Goal: Register for event/course

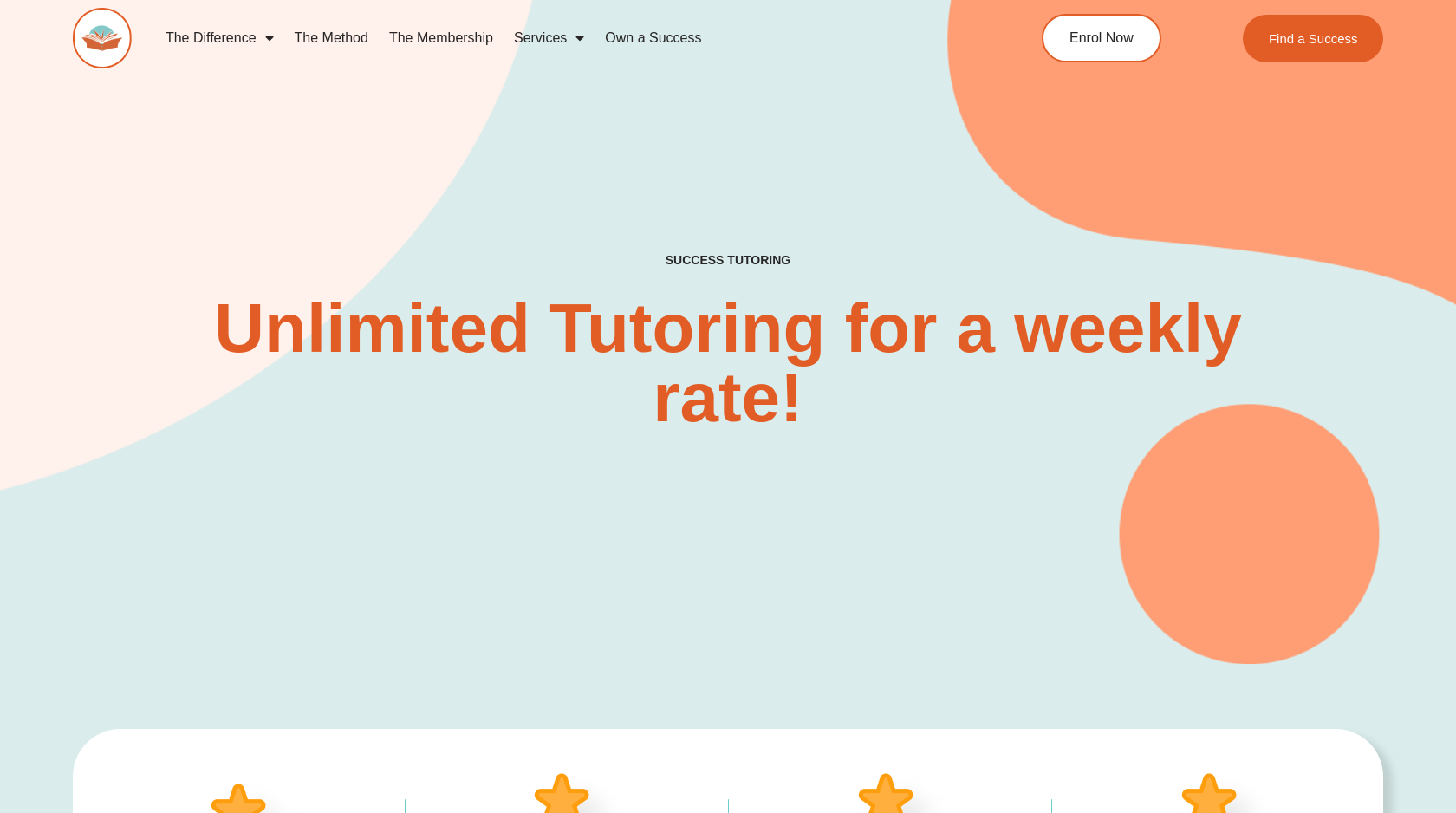
click at [544, 42] on link "Services" at bounding box center [549, 38] width 91 height 40
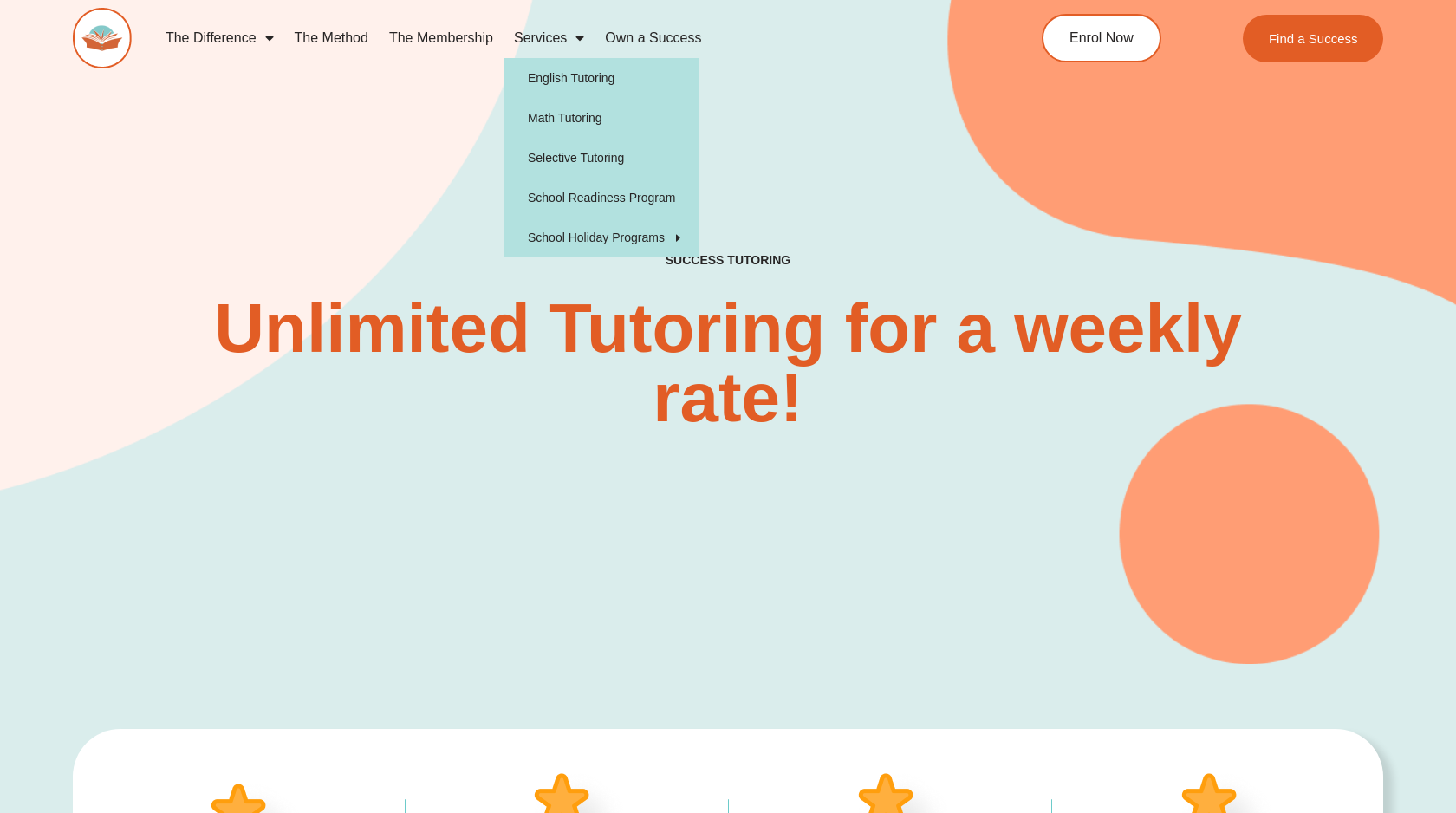
click at [547, 33] on link "Services" at bounding box center [549, 38] width 91 height 40
click at [539, 39] on link "Services" at bounding box center [549, 38] width 91 height 40
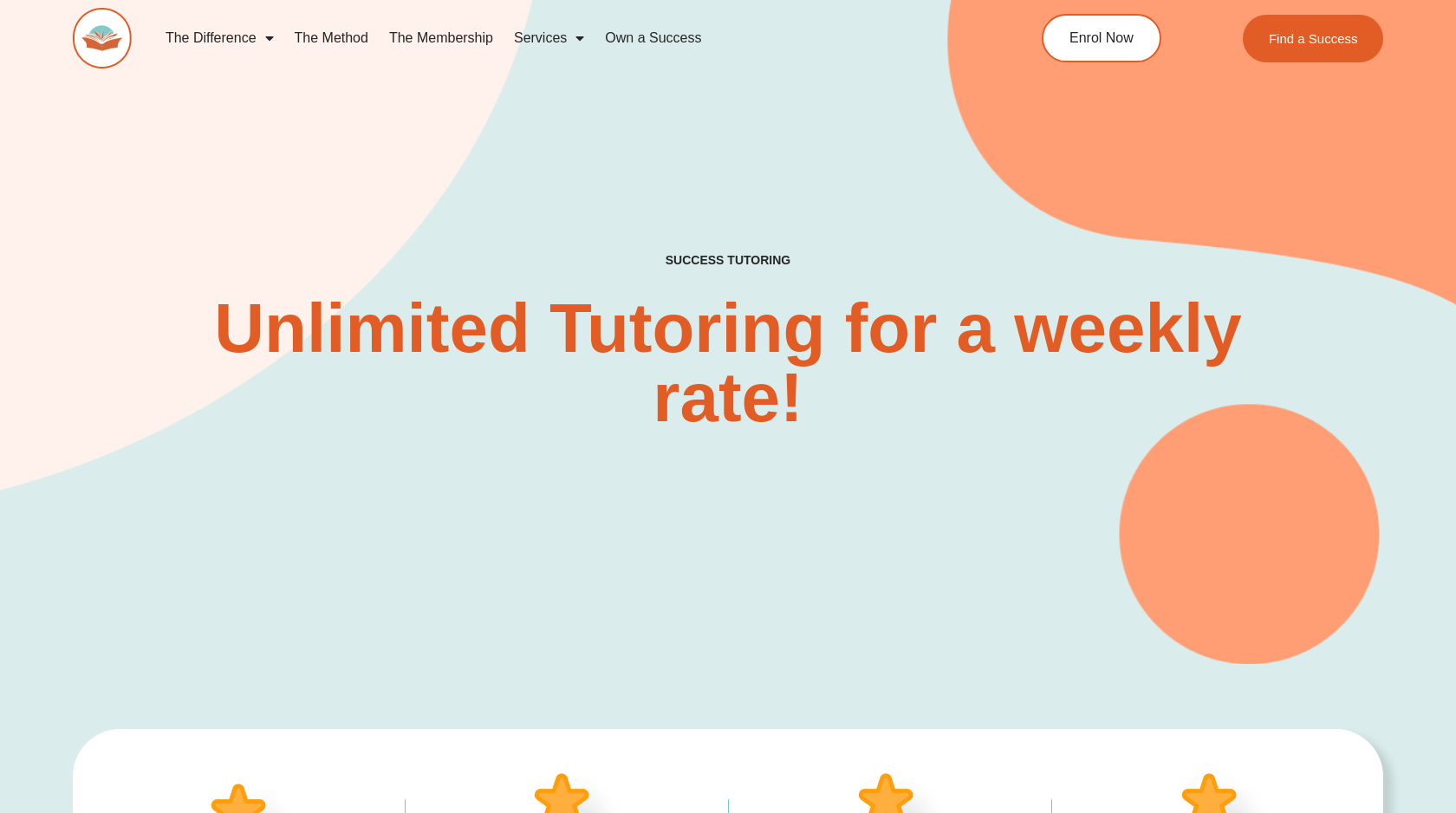
click at [543, 36] on link "Services" at bounding box center [549, 38] width 91 height 40
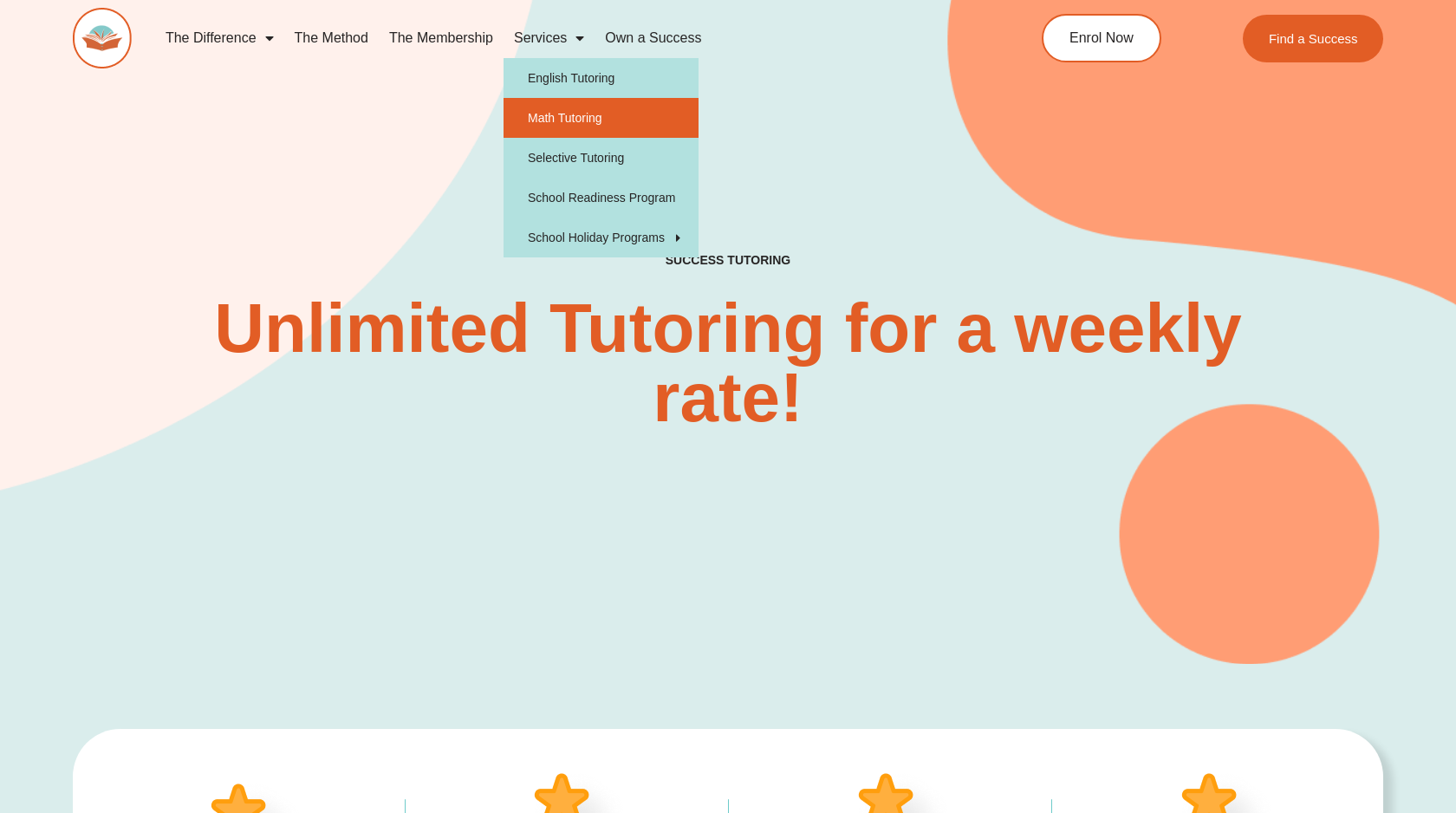
click at [539, 128] on link "Math Tutoring" at bounding box center [601, 118] width 195 height 40
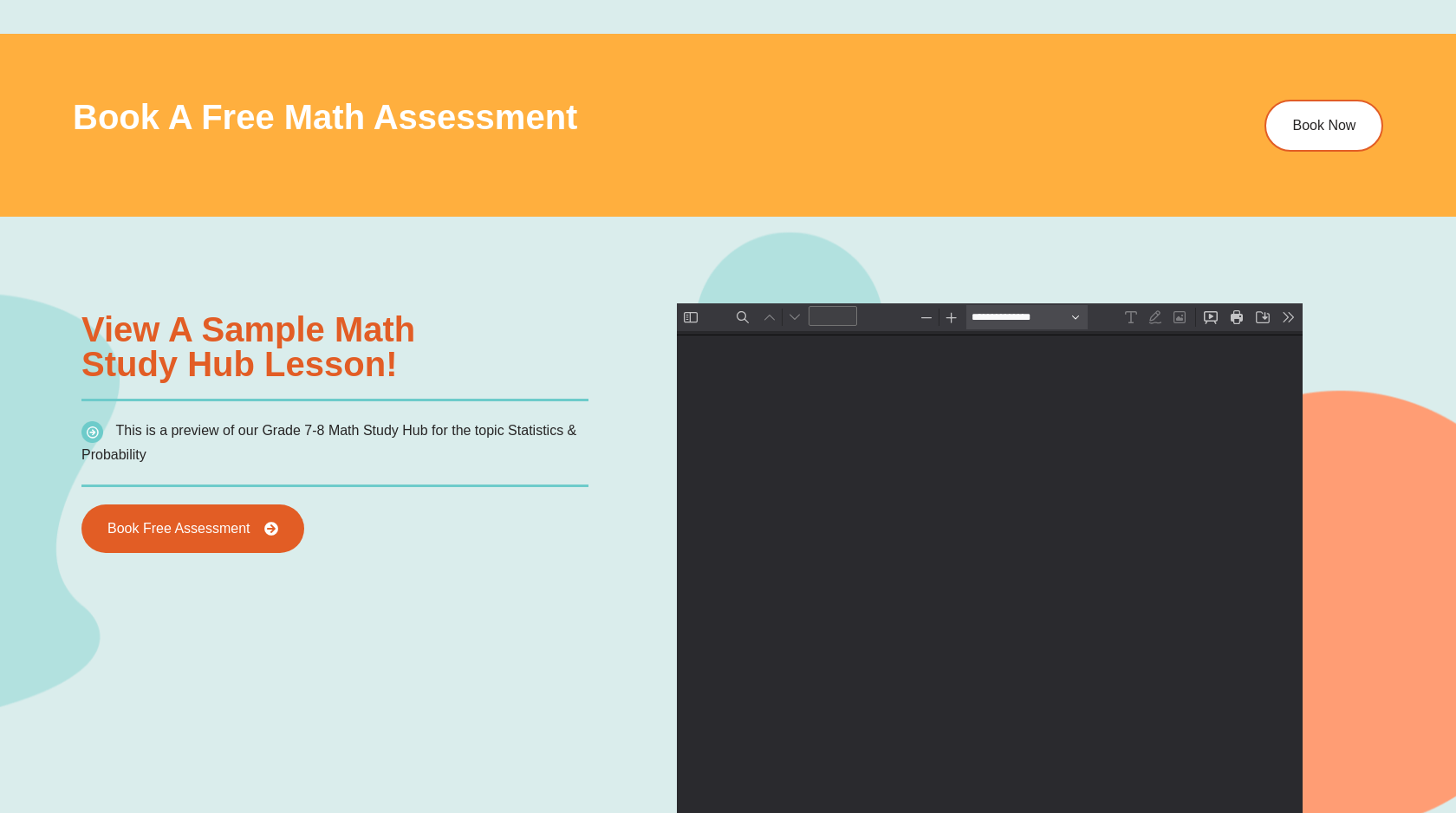
scroll to position [1213, 0]
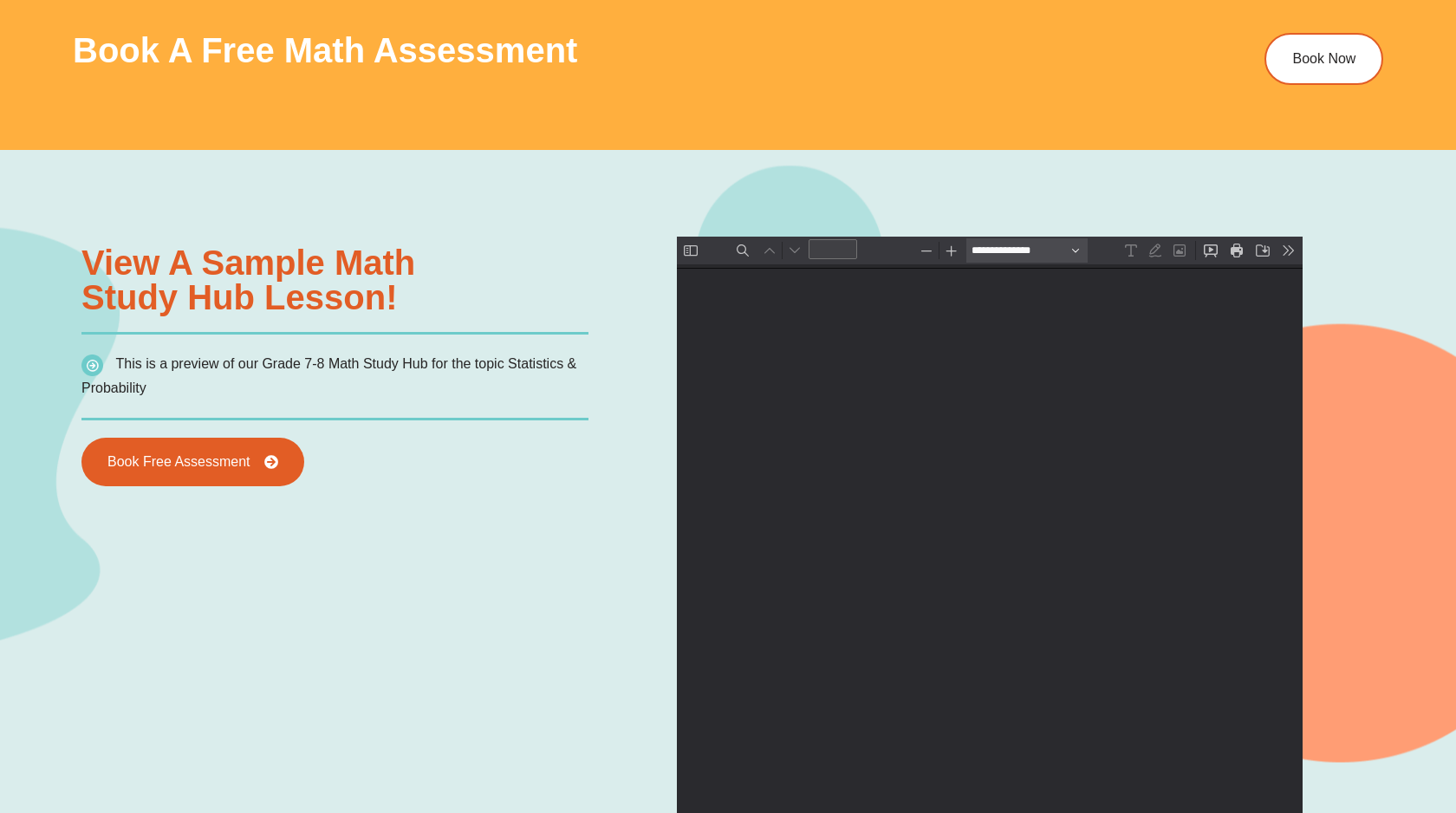
type input "*"
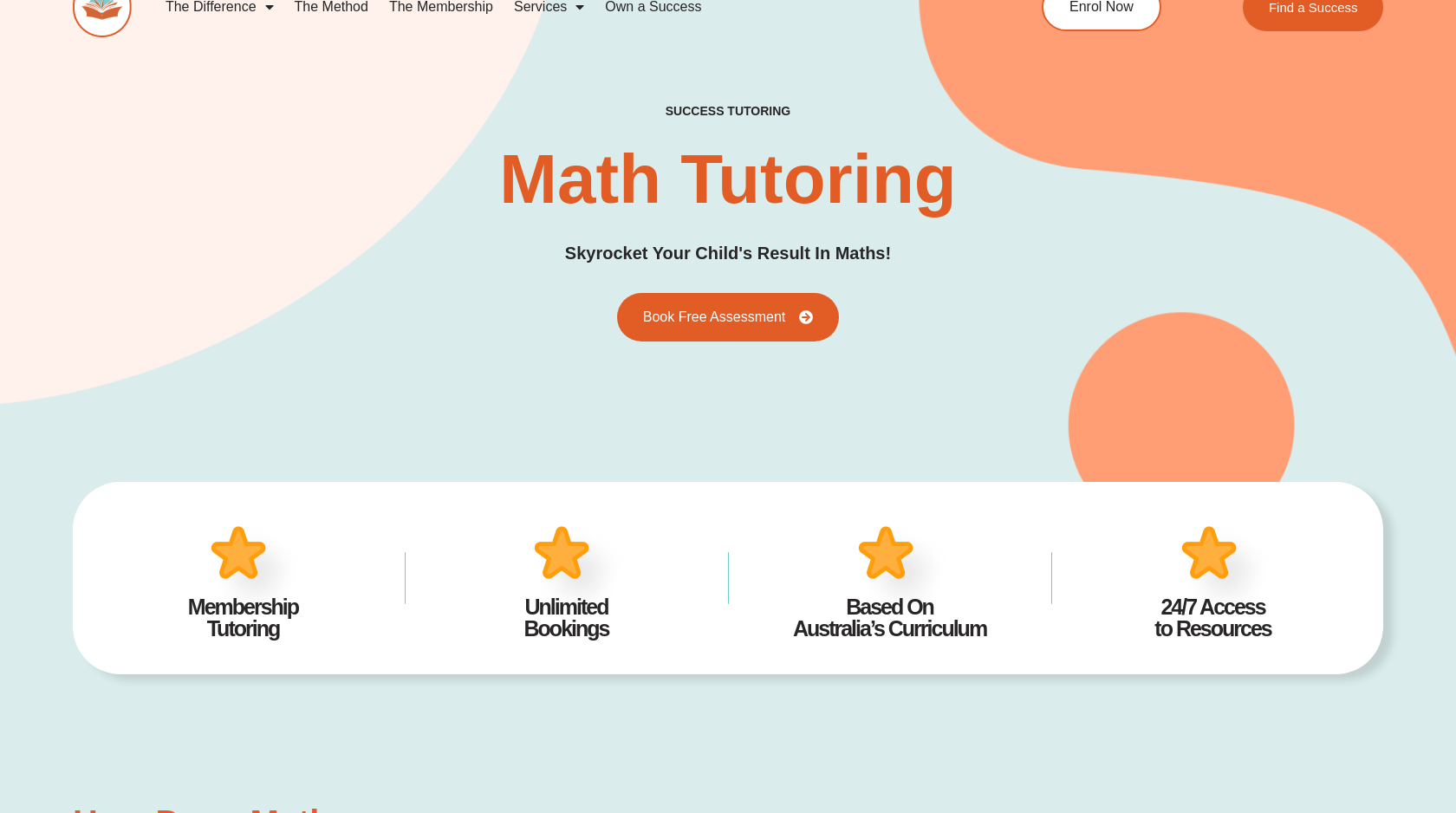
scroll to position [0, 0]
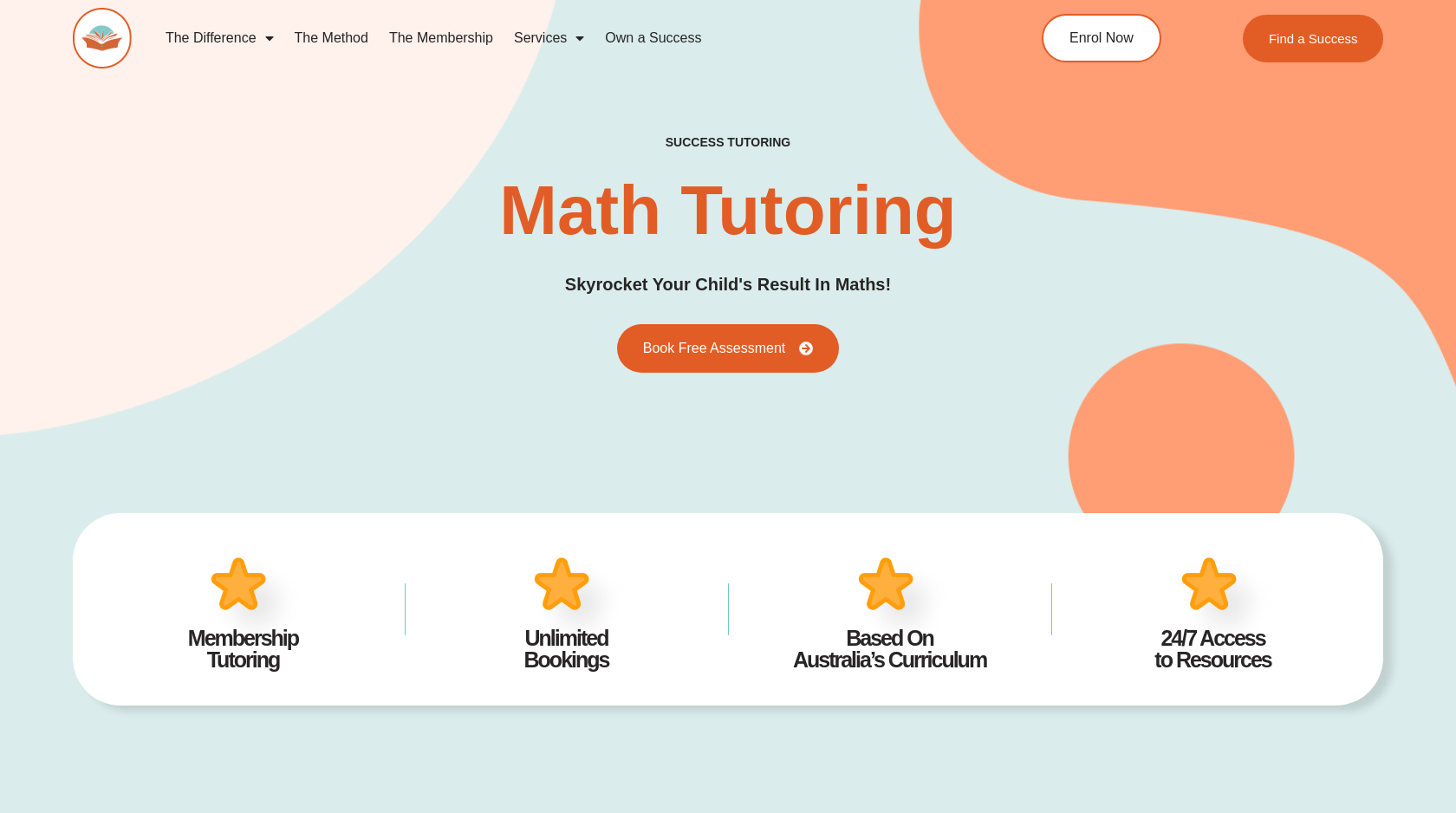
click at [413, 30] on link "The Membership" at bounding box center [441, 38] width 125 height 40
click at [1121, 36] on span "Enrol Now" at bounding box center [1100, 38] width 67 height 15
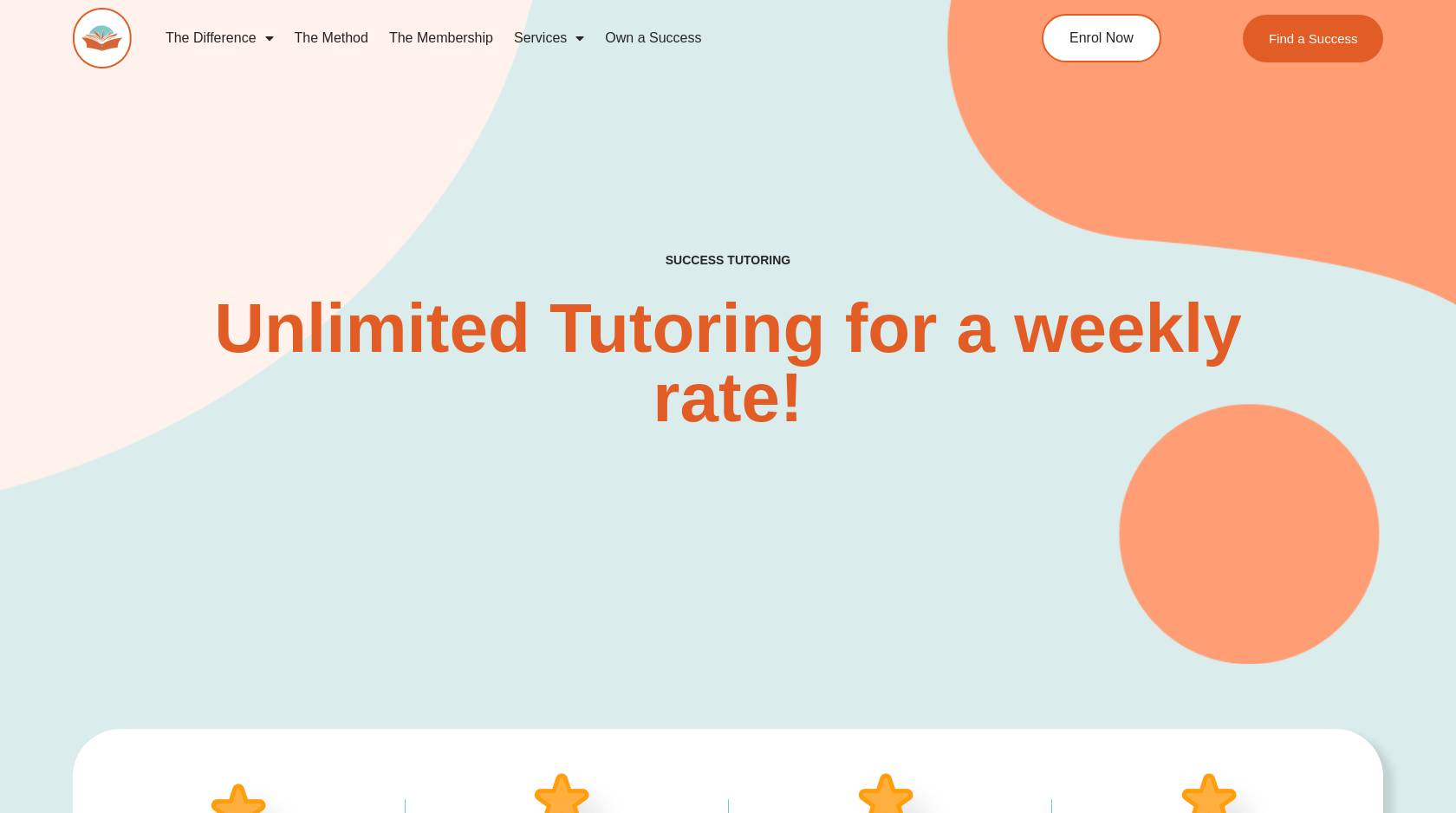
click at [766, 266] on h4 "SUCCESS TUTORING​" at bounding box center [728, 260] width 388 height 15
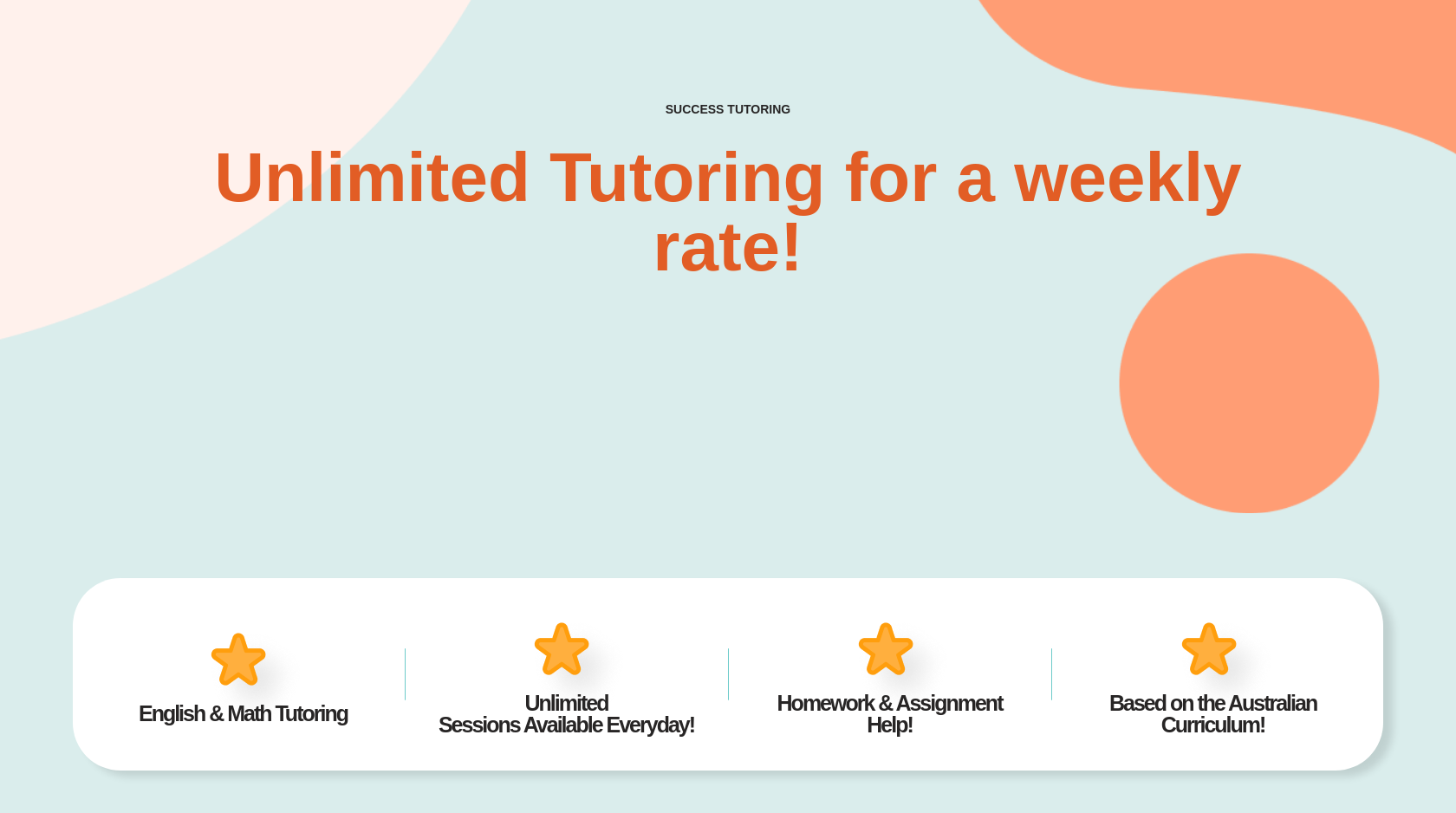
scroll to position [157, 0]
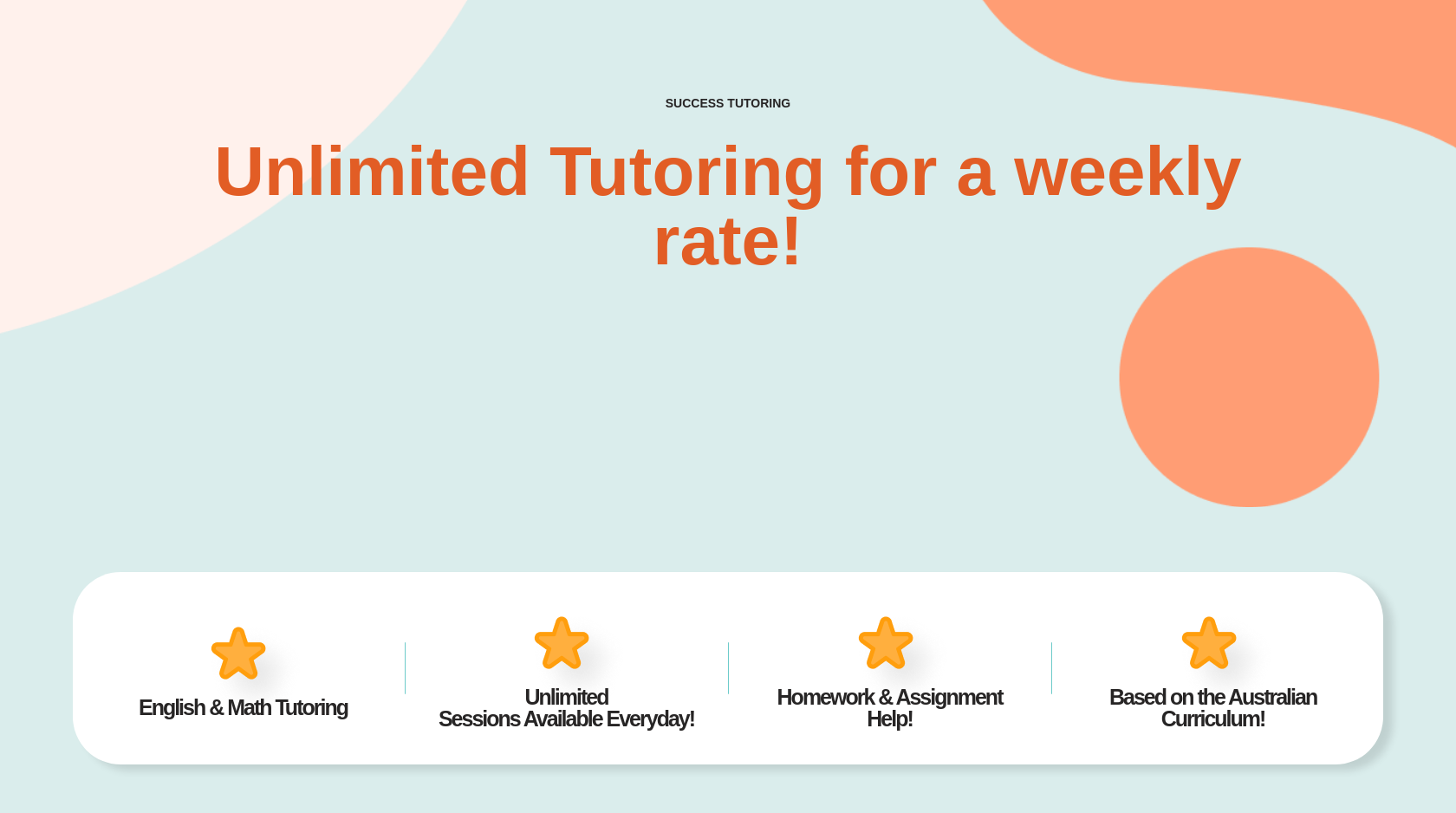
click at [565, 272] on h2 "Unlimited Tutoring for a weekly rate!" at bounding box center [727, 206] width 1140 height 138
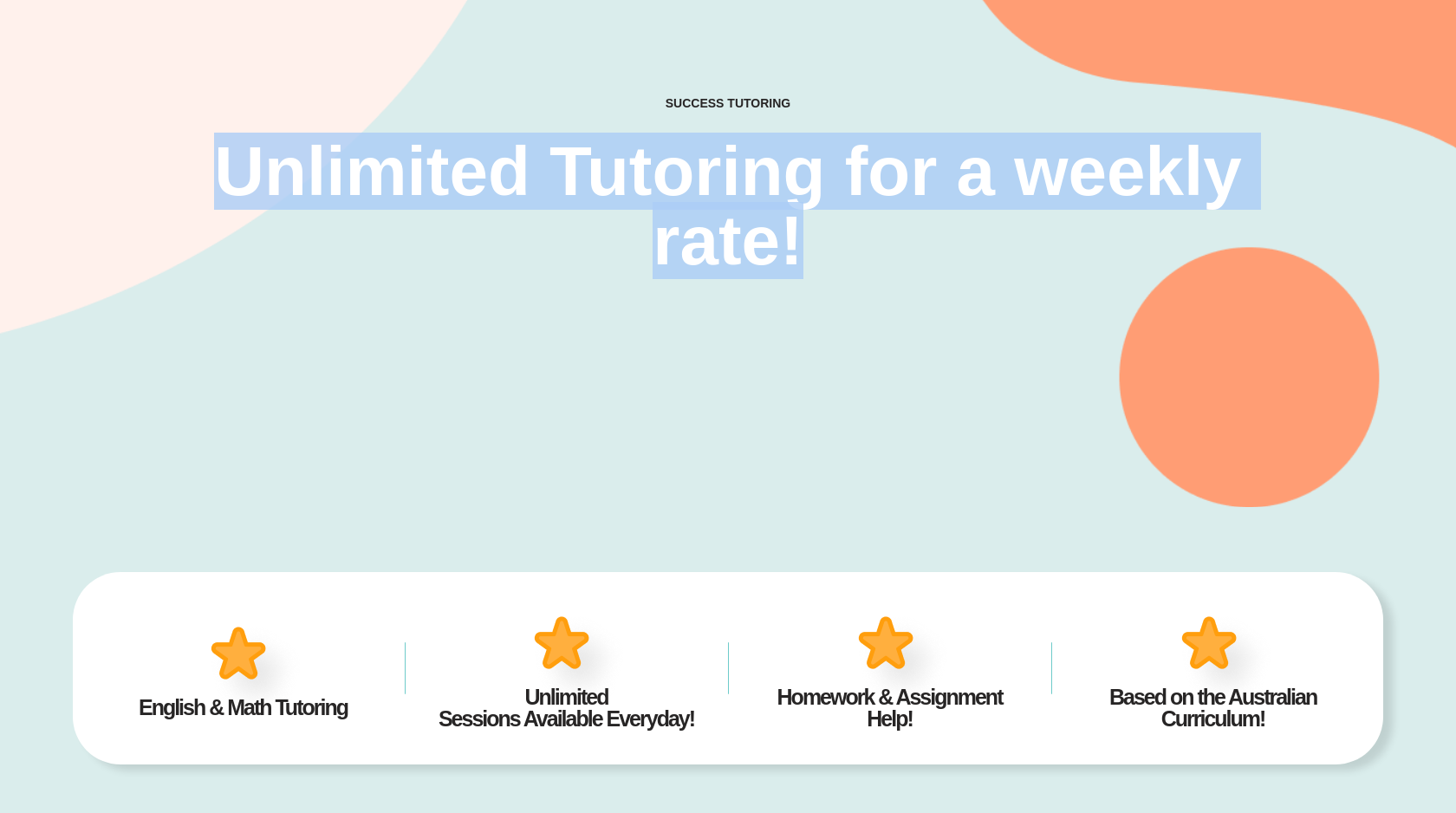
drag, startPoint x: 853, startPoint y: 246, endPoint x: 229, endPoint y: 153, distance: 630.9
type textarea "**********"
click at [229, 153] on h2 "Unlimited Tutoring for a weekly rate!" at bounding box center [727, 206] width 1140 height 138
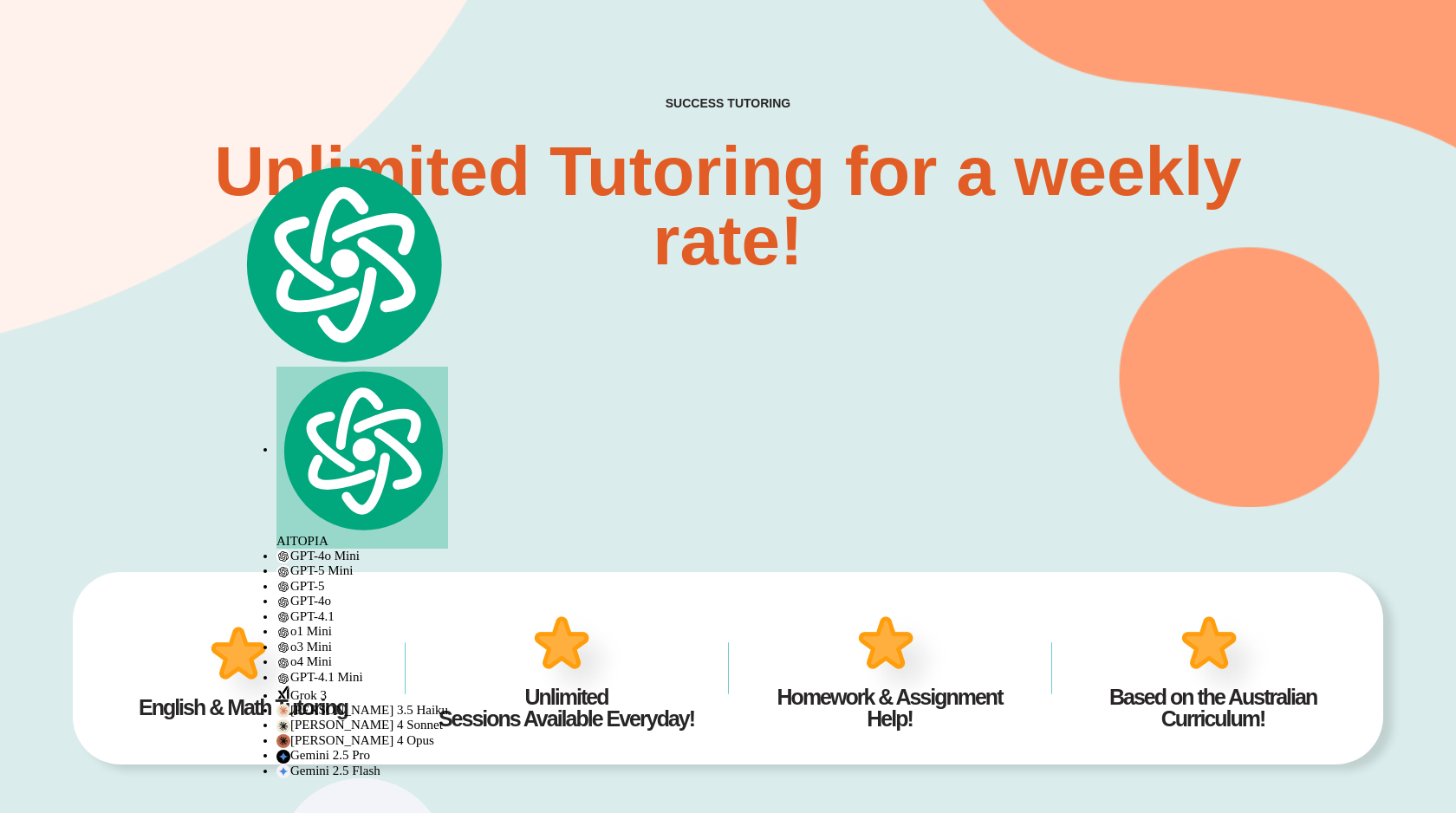
click at [259, 226] on h2 "Unlimited Tutoring for a weekly rate!" at bounding box center [727, 206] width 1140 height 138
